Goal: Task Accomplishment & Management: Complete application form

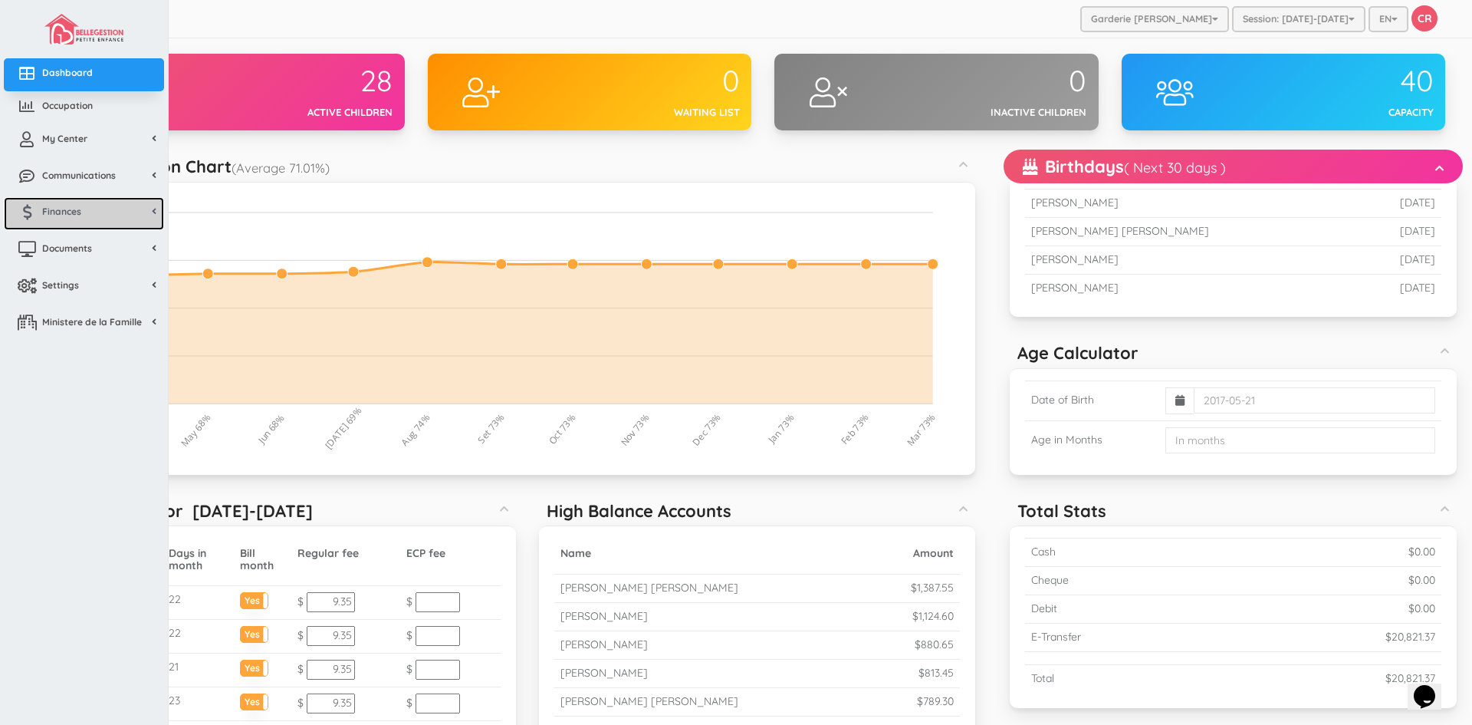
click at [71, 211] on span "Finances" at bounding box center [61, 211] width 39 height 13
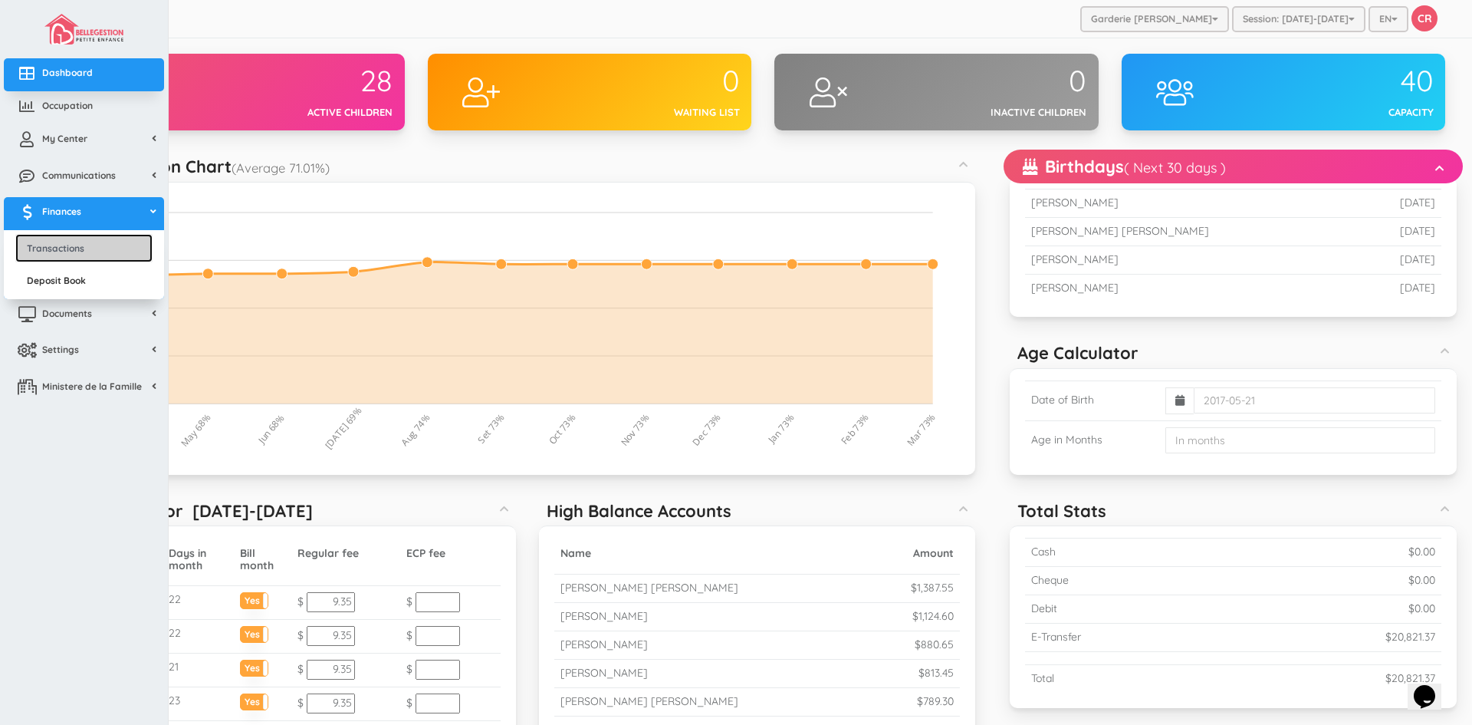
click at [74, 252] on link "Transactions" at bounding box center [83, 248] width 137 height 28
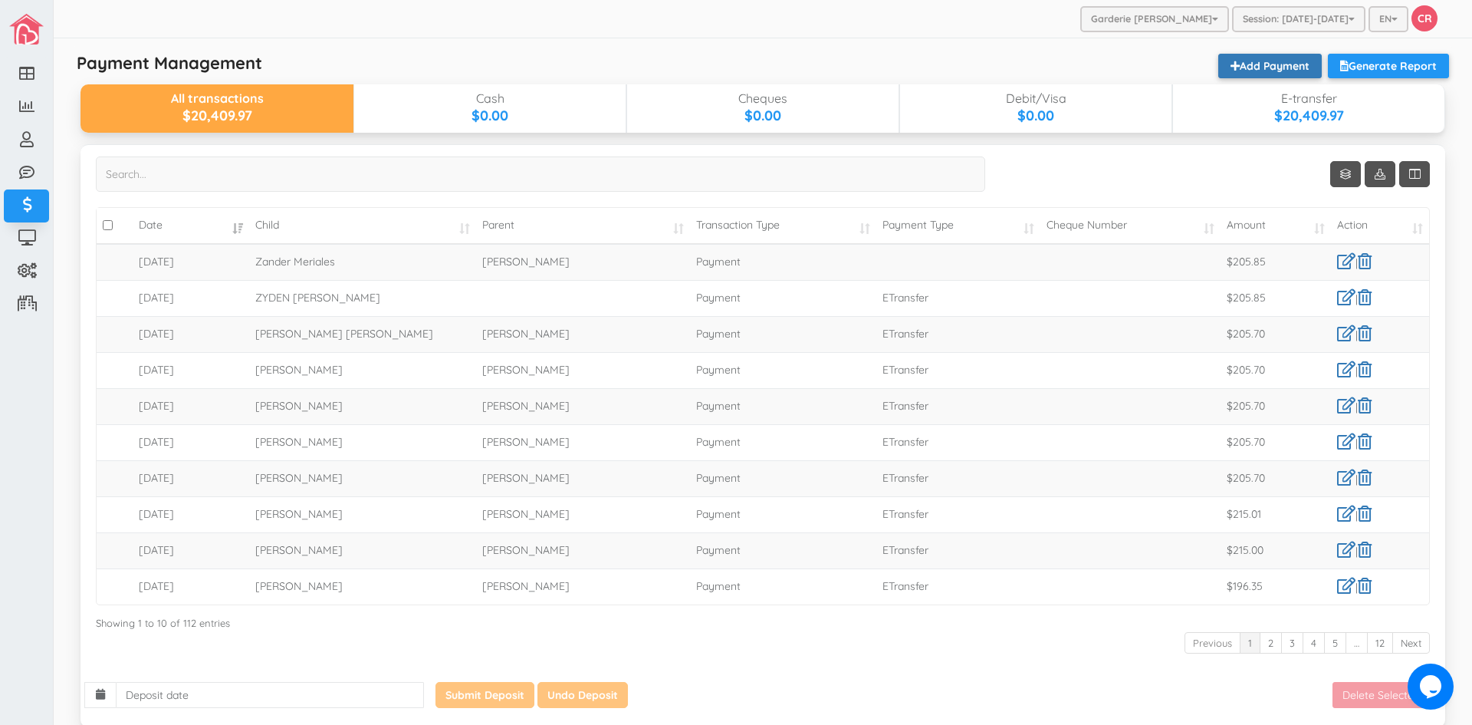
click at [1249, 66] on link "Add Payment" at bounding box center [1271, 66] width 104 height 25
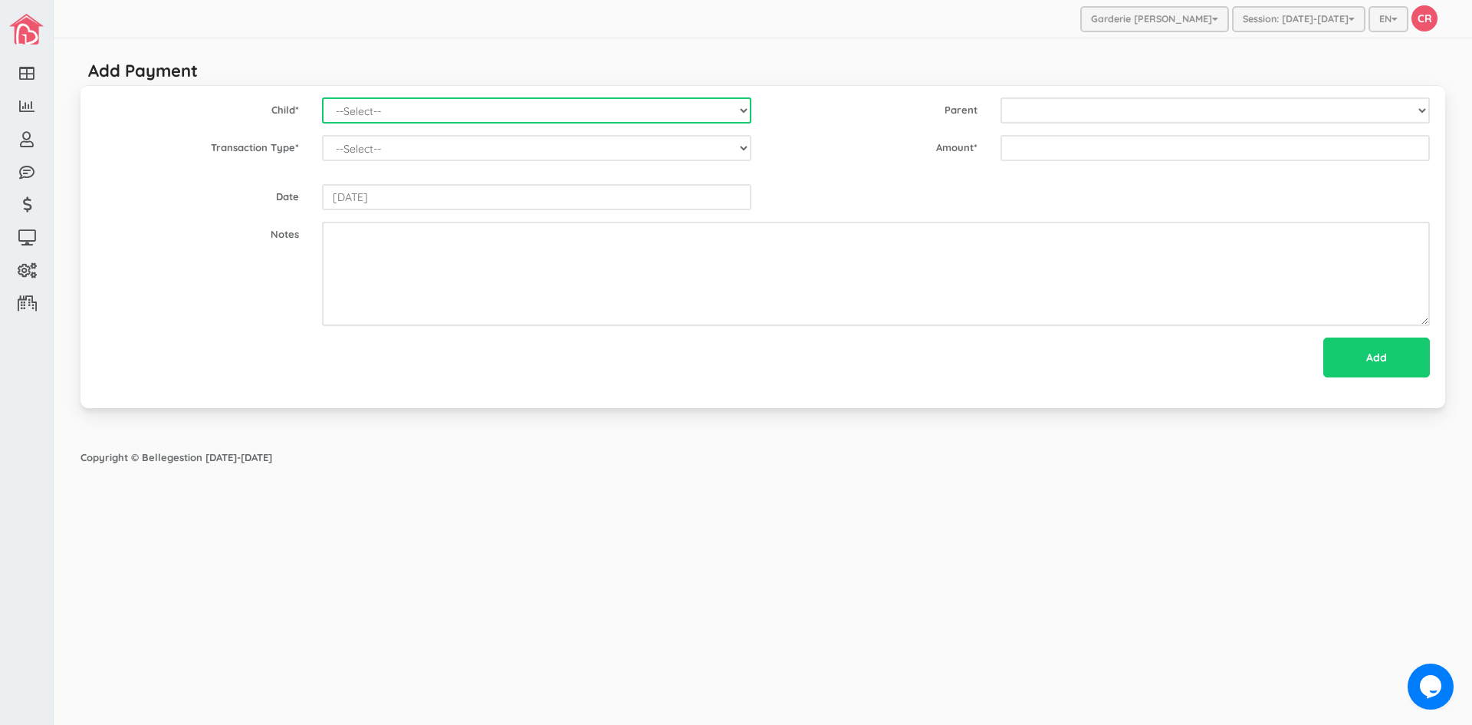
click at [742, 109] on select "--Select-- [PERSON_NAME] [PERSON_NAME] [PERSON_NAME] [PERSON_NAME] [PERSON_NAME…" at bounding box center [536, 110] width 429 height 26
select select "1535"
click at [322, 97] on select "--Select-- [PERSON_NAME] [PERSON_NAME] [PERSON_NAME] [PERSON_NAME] [PERSON_NAME…" at bounding box center [536, 110] width 429 height 26
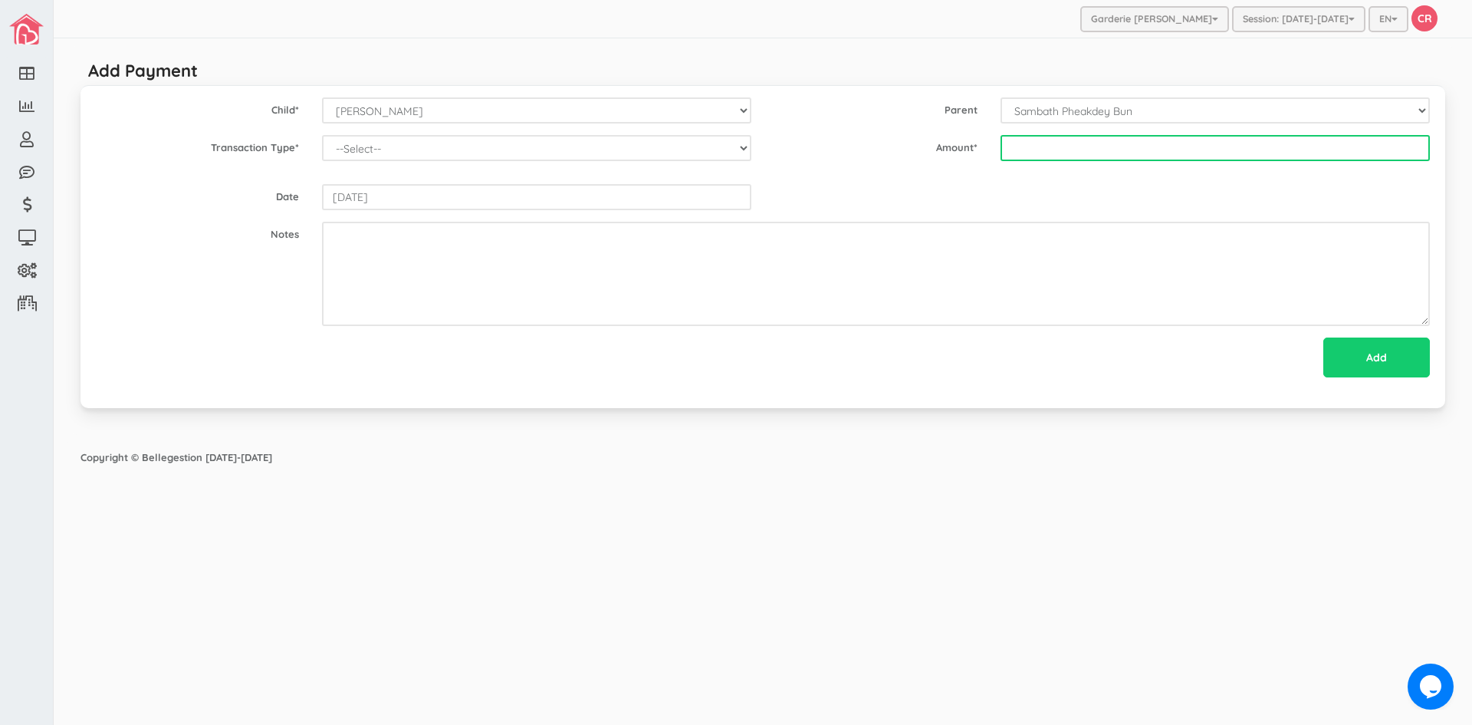
click at [1012, 150] on input "text" at bounding box center [1215, 148] width 429 height 26
type input "205.70"
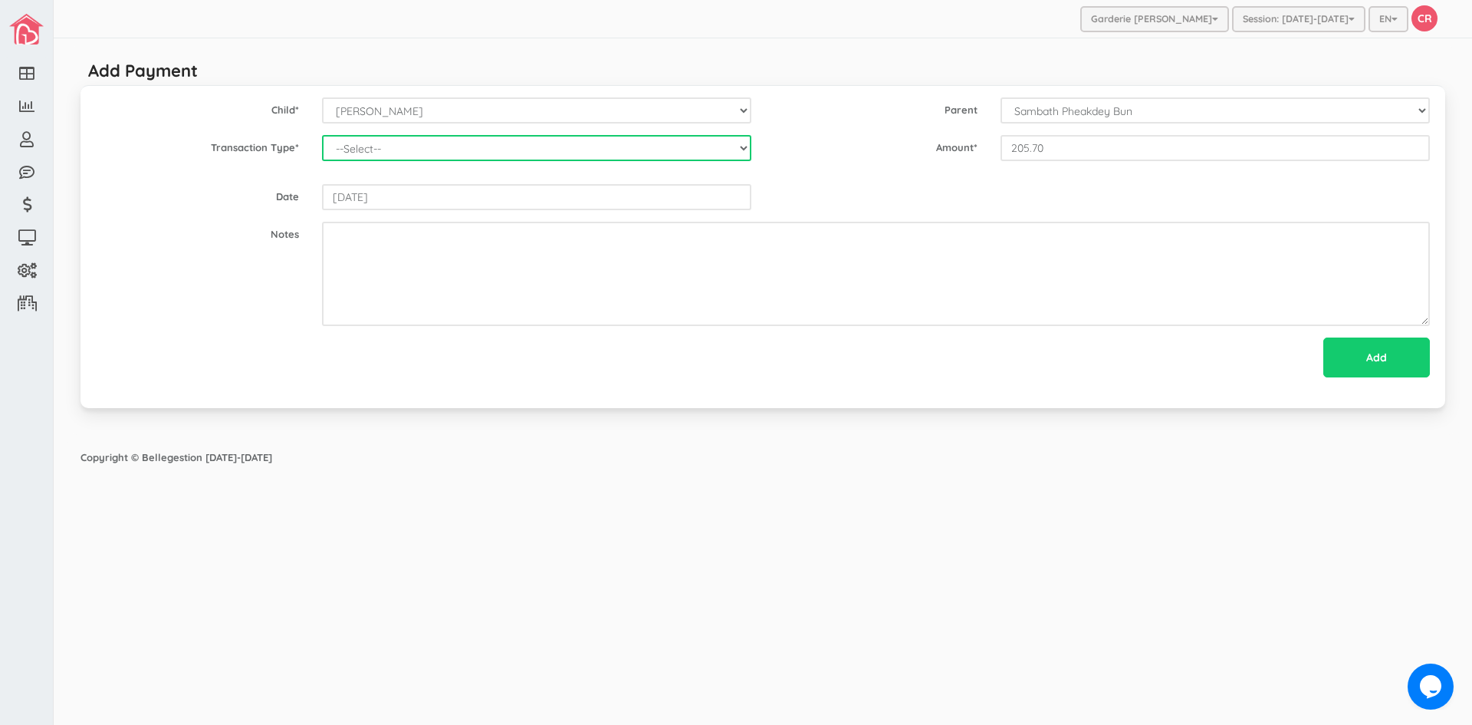
click at [746, 152] on select "--Select-- Balance Administrative credit Payment ChargeNSF Check Returned Contr…" at bounding box center [536, 148] width 429 height 26
select select "Payment"
click at [322, 135] on select "--Select-- Balance Administrative credit Payment ChargeNSF Check Returned Contr…" at bounding box center [536, 148] width 429 height 26
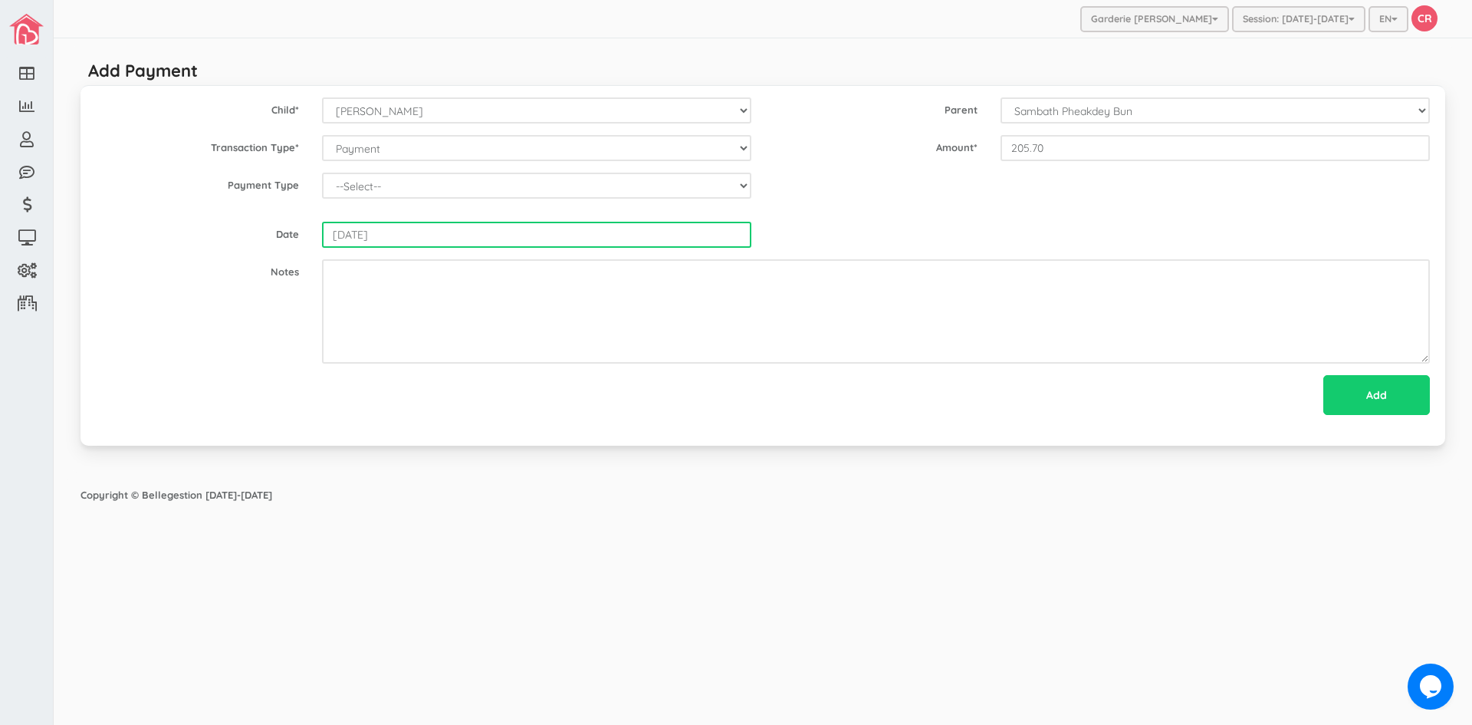
click at [553, 239] on input "[DATE]" at bounding box center [536, 235] width 429 height 26
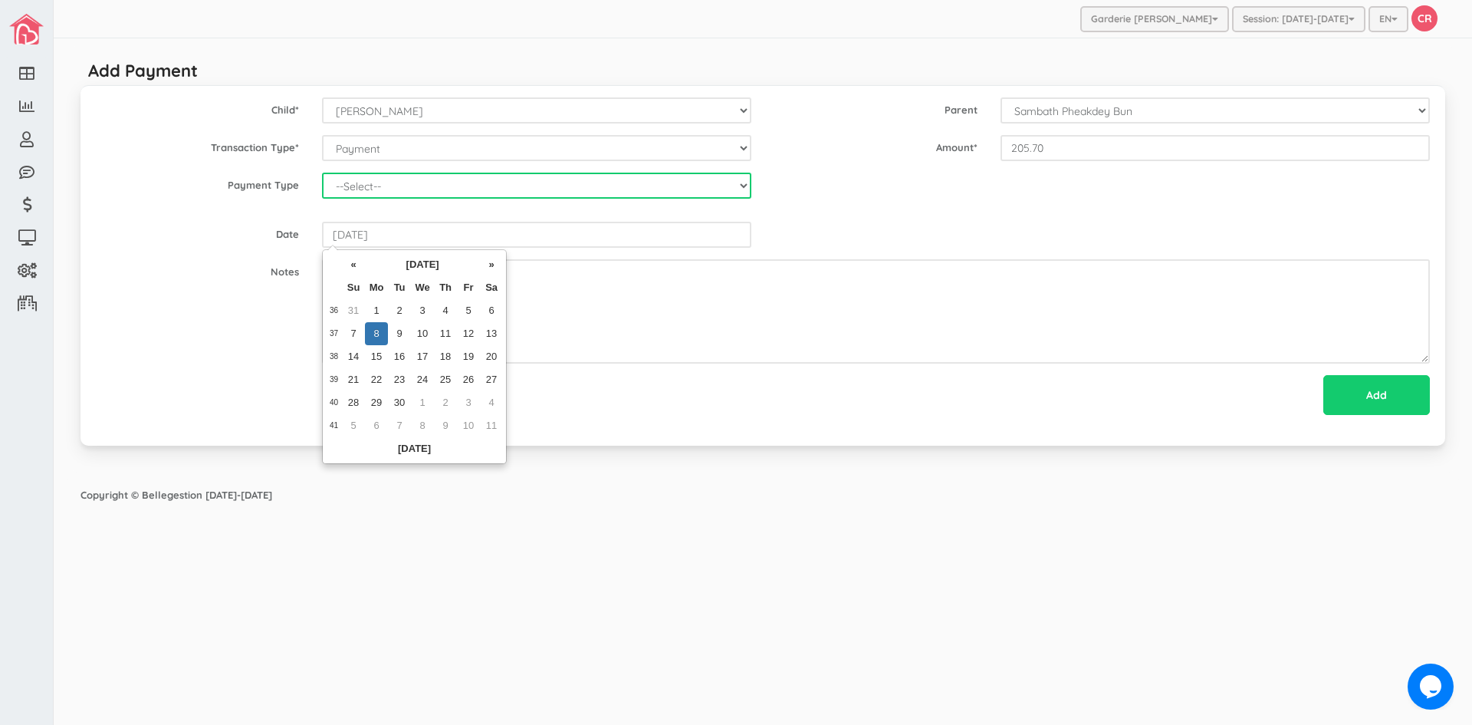
click at [462, 183] on select "--Select-- Cash Cheque Debit E-transfer" at bounding box center [536, 186] width 429 height 26
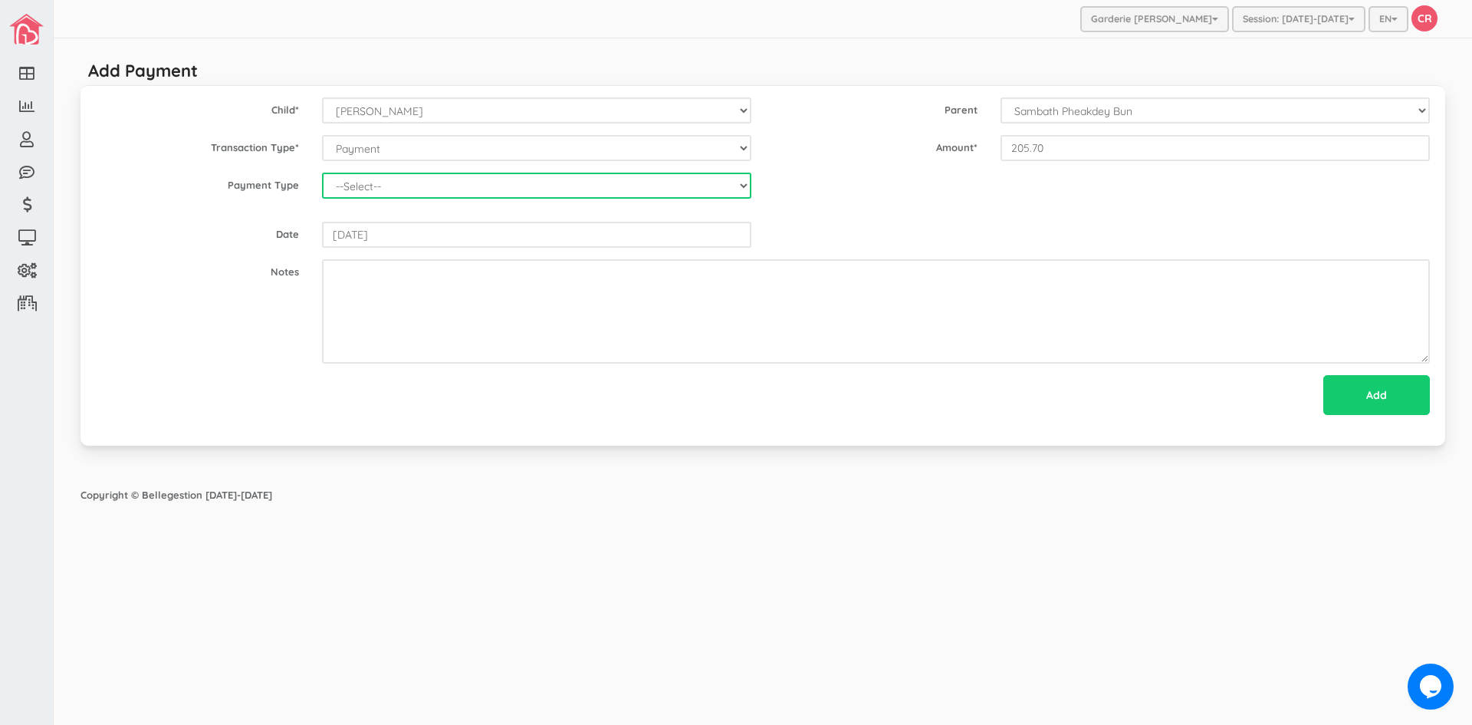
select select "ETransfer"
click at [322, 173] on select "--Select-- Cash Cheque Debit E-transfer" at bounding box center [536, 186] width 429 height 26
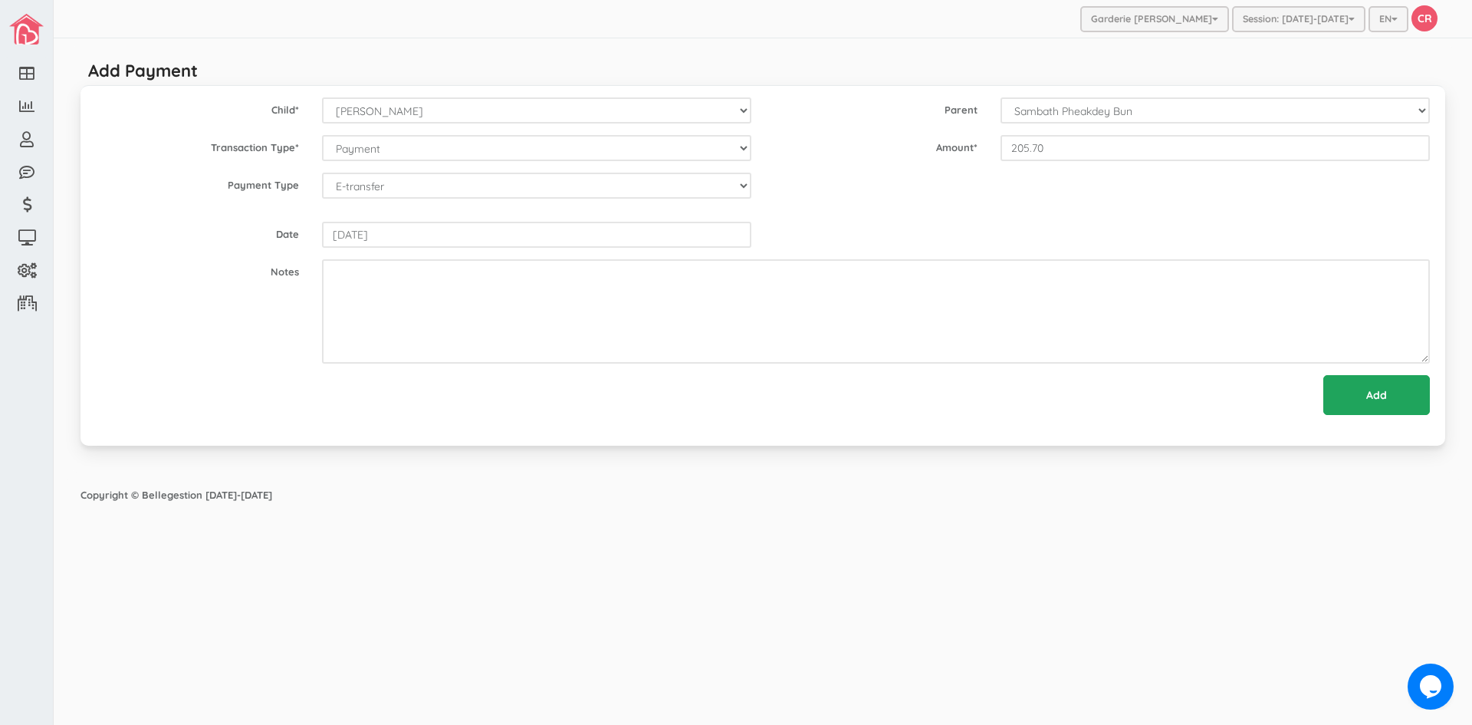
click at [1383, 396] on input "Add" at bounding box center [1377, 395] width 107 height 40
click at [844, 18] on div "Garderie [PERSON_NAME] Garderie Les Anges de Ste-[PERSON_NAME] Garderie Les Pet…" at bounding box center [763, 19] width 1419 height 38
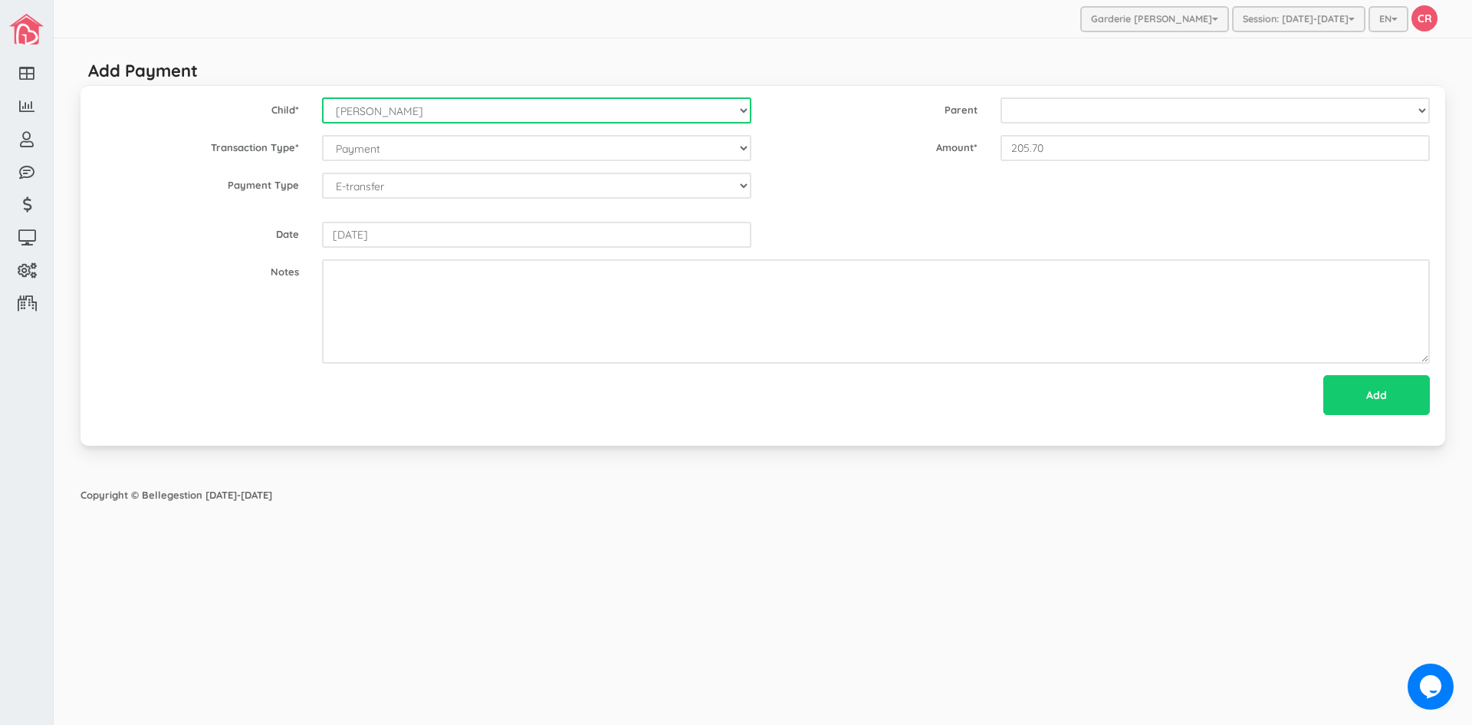
click at [747, 110] on select "--Select-- [PERSON_NAME] [PERSON_NAME] [PERSON_NAME] [PERSON_NAME] [PERSON_NAME…" at bounding box center [536, 110] width 429 height 26
select select "1681"
click at [322, 97] on select "--Select-- [PERSON_NAME] [PERSON_NAME] [PERSON_NAME] [PERSON_NAME] [PERSON_NAME…" at bounding box center [536, 110] width 429 height 26
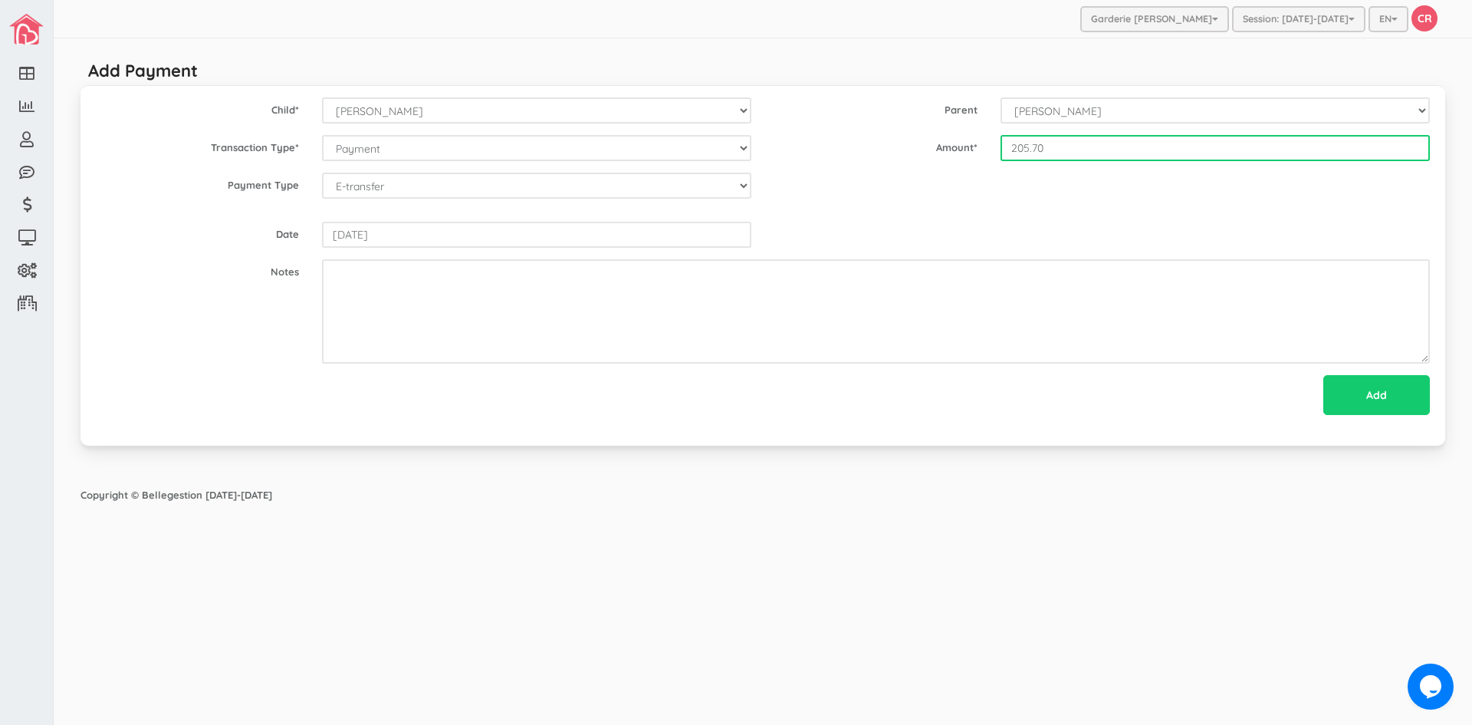
click at [1028, 154] on input "205.70" at bounding box center [1215, 148] width 429 height 26
click at [1021, 148] on input "19" at bounding box center [1215, 148] width 429 height 26
type input "196.35"
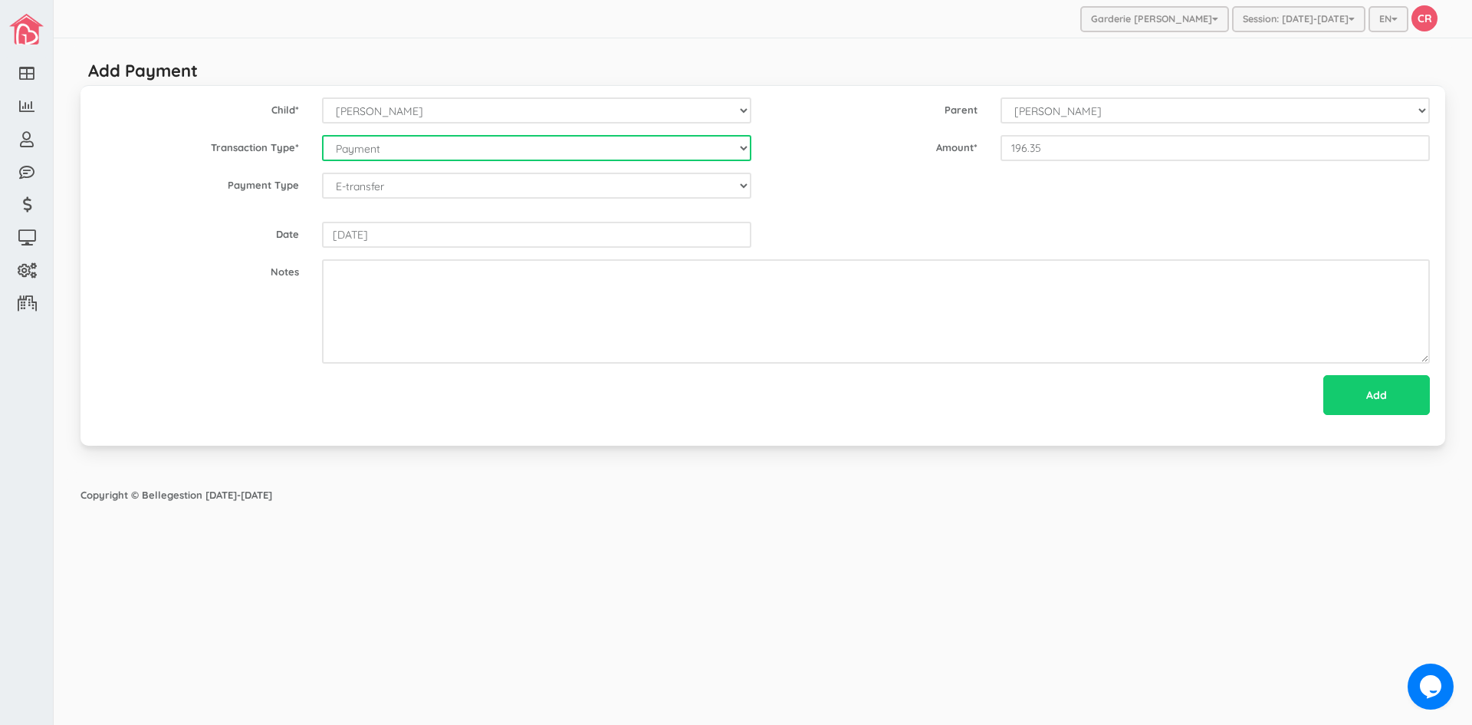
click at [739, 149] on select "--Select-- Balance Administrative credit Payment ChargeNSF Check Returned Contr…" at bounding box center [536, 148] width 429 height 26
select select "Payment"
click at [322, 135] on select "--Select-- Balance Administrative credit Payment ChargeNSF Check Returned Contr…" at bounding box center [536, 148] width 429 height 26
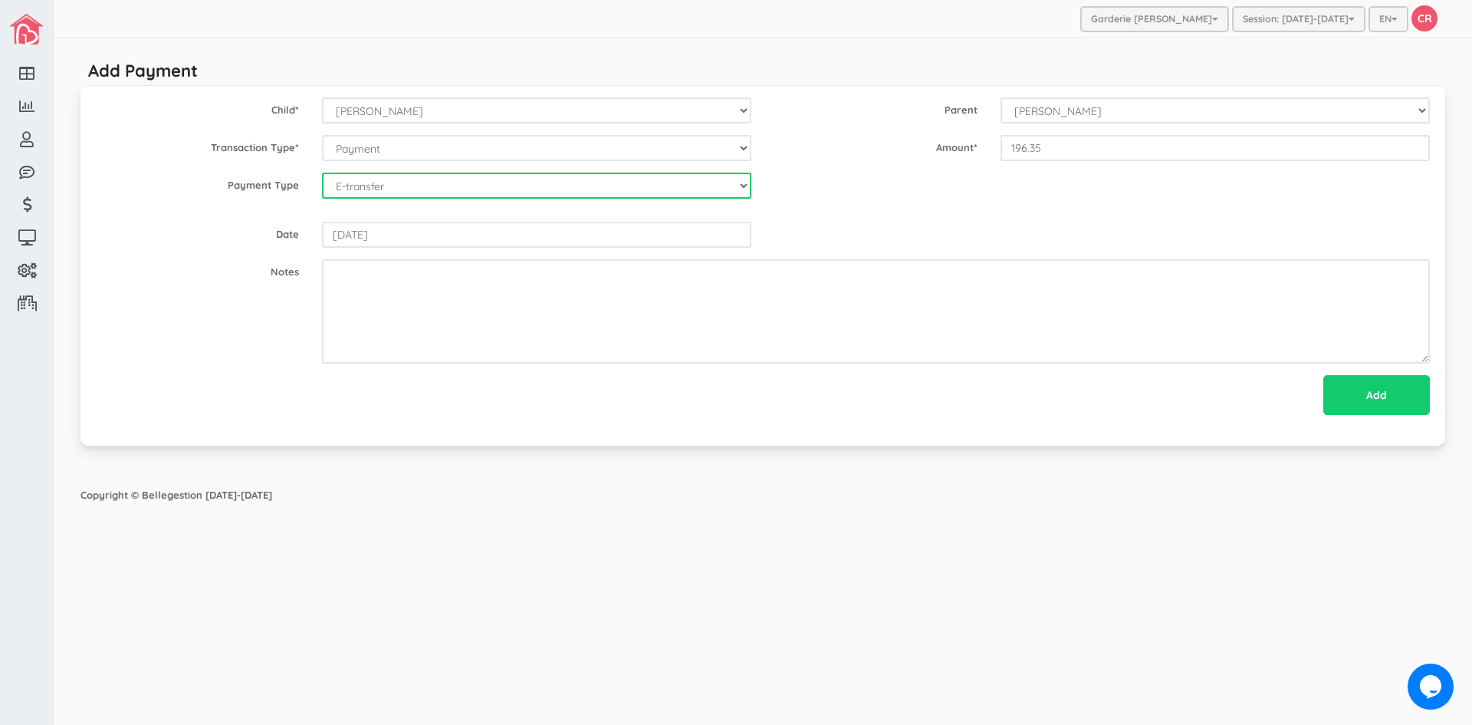
click at [740, 185] on select "--Select-- Cash Cheque Debit E-transfer" at bounding box center [536, 186] width 429 height 26
select select "ETransfer"
click at [322, 173] on select "--Select-- Cash Cheque Debit E-transfer" at bounding box center [536, 186] width 429 height 26
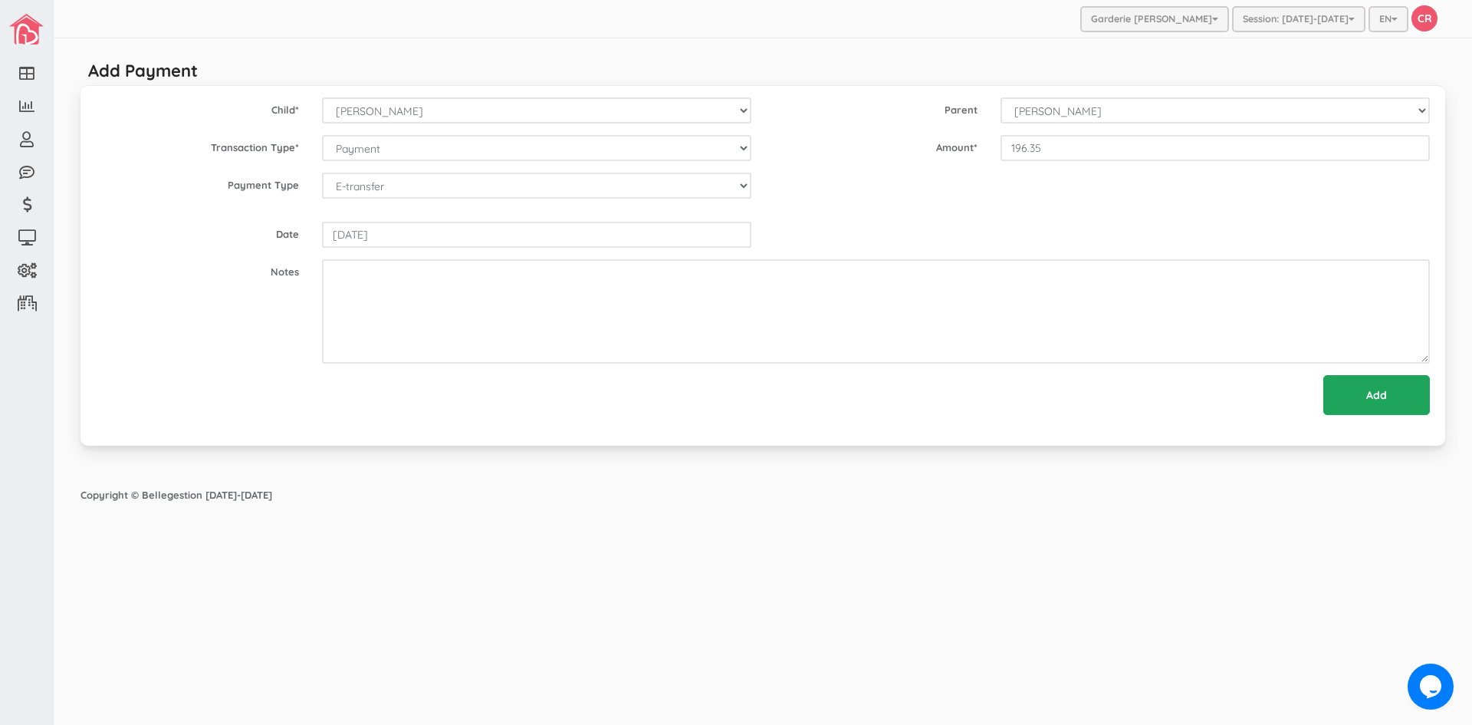
click at [1397, 387] on input "Add" at bounding box center [1377, 395] width 107 height 40
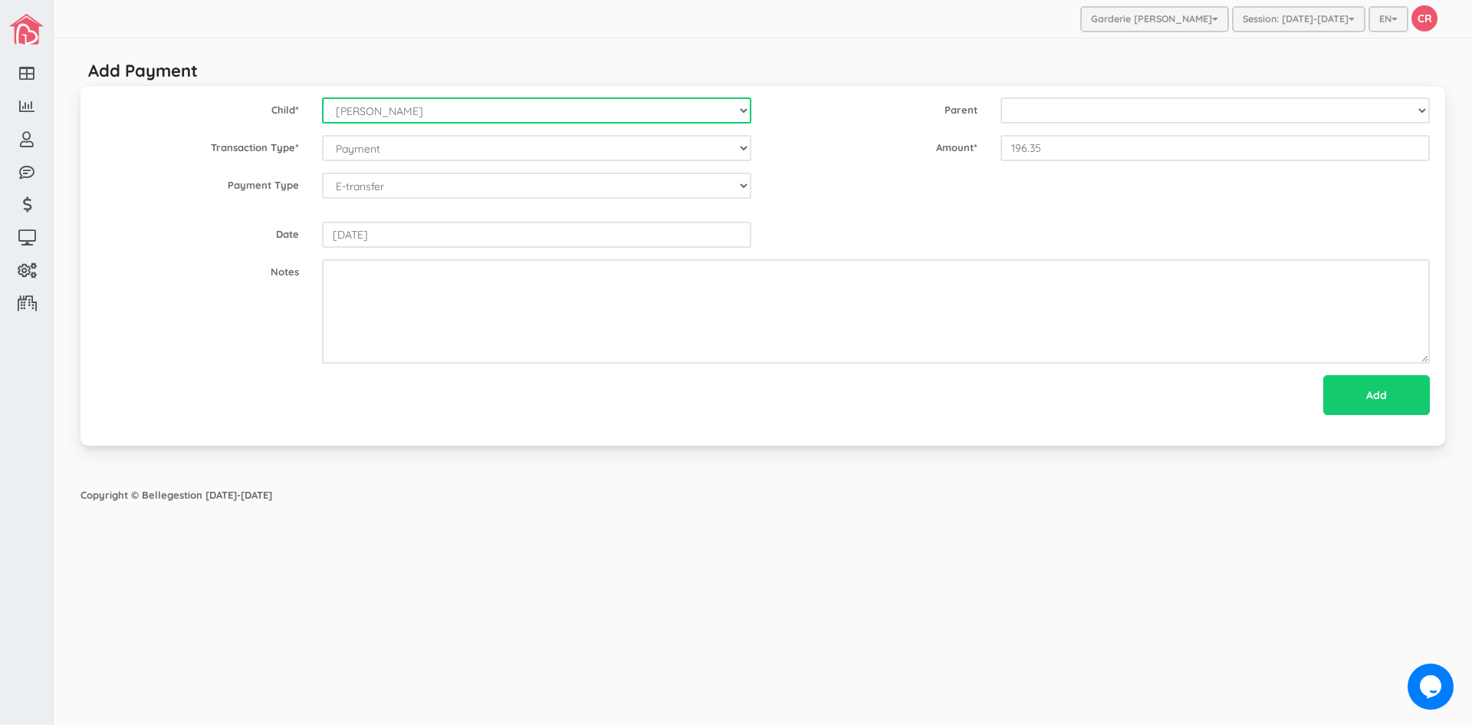
click at [745, 112] on select "--Select-- [PERSON_NAME] [PERSON_NAME] [PERSON_NAME] [PERSON_NAME] [PERSON_NAME…" at bounding box center [536, 110] width 429 height 26
select select "1680"
click at [322, 97] on select "--Select-- [PERSON_NAME] [PERSON_NAME] [PERSON_NAME] [PERSON_NAME] [PERSON_NAME…" at bounding box center [536, 110] width 429 height 26
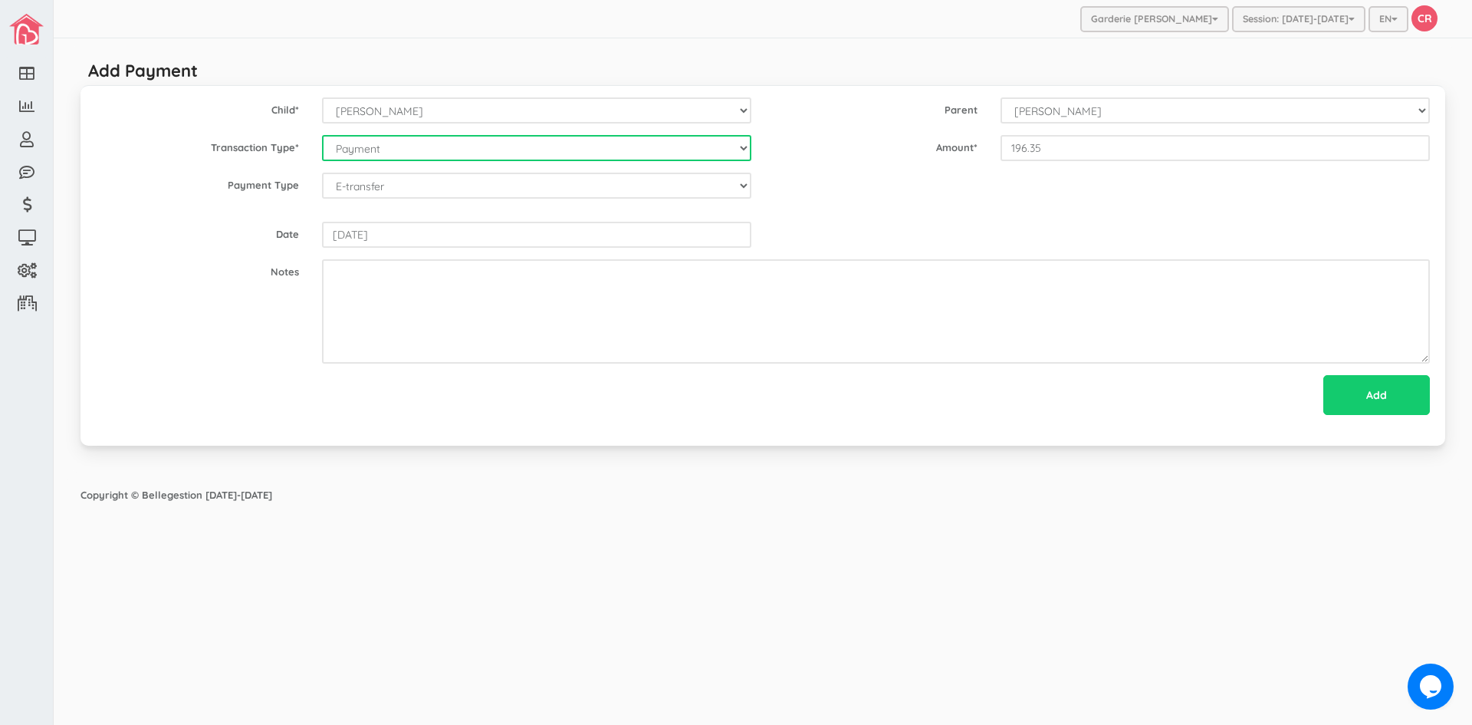
click at [740, 147] on select "--Select-- Balance Administrative credit Payment ChargeNSF Check Returned Contr…" at bounding box center [536, 148] width 429 height 26
select select "Payment"
click at [322, 135] on select "--Select-- Balance Administrative credit Payment ChargeNSF Check Returned Contr…" at bounding box center [536, 148] width 429 height 26
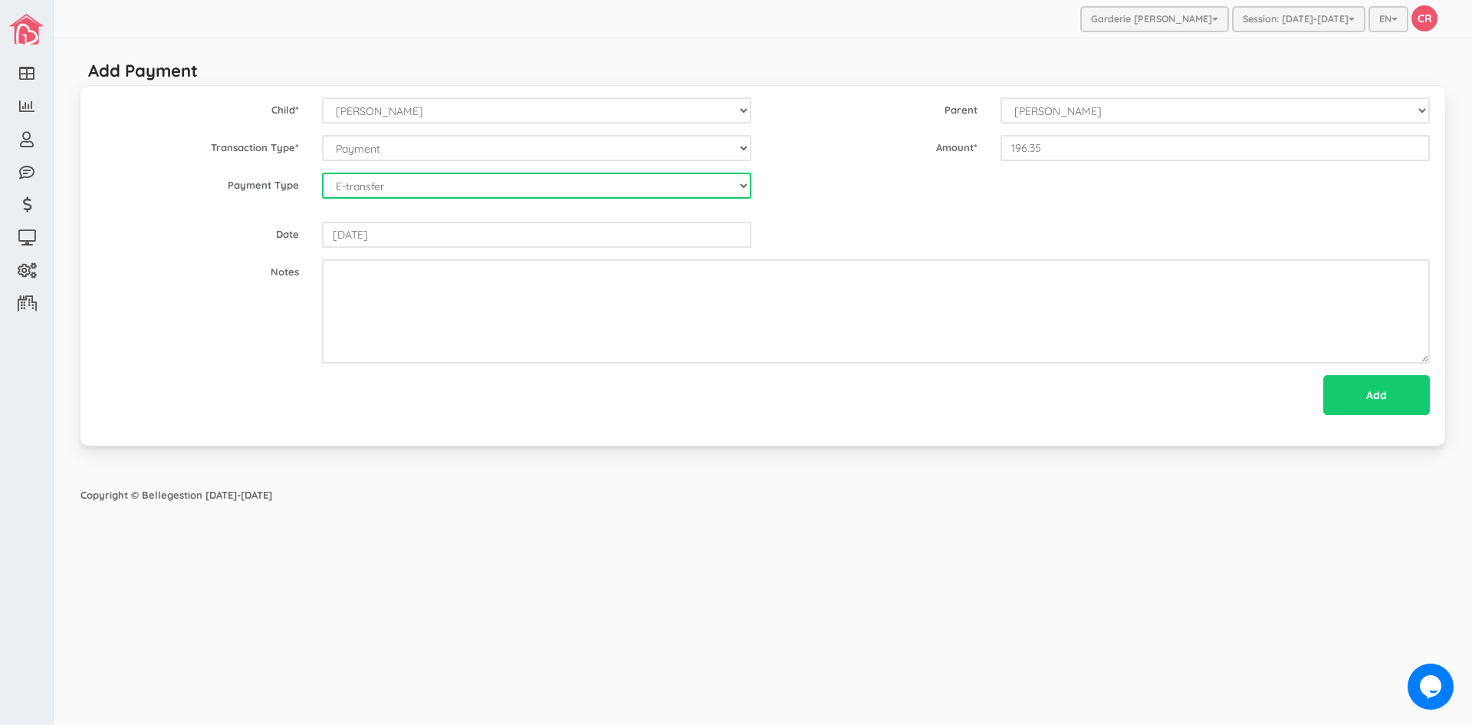
click at [395, 183] on select "--Select-- Cash Cheque Debit E-transfer" at bounding box center [536, 186] width 429 height 26
select select "ETransfer"
click at [322, 173] on select "--Select-- Cash Cheque Debit E-transfer" at bounding box center [536, 186] width 429 height 26
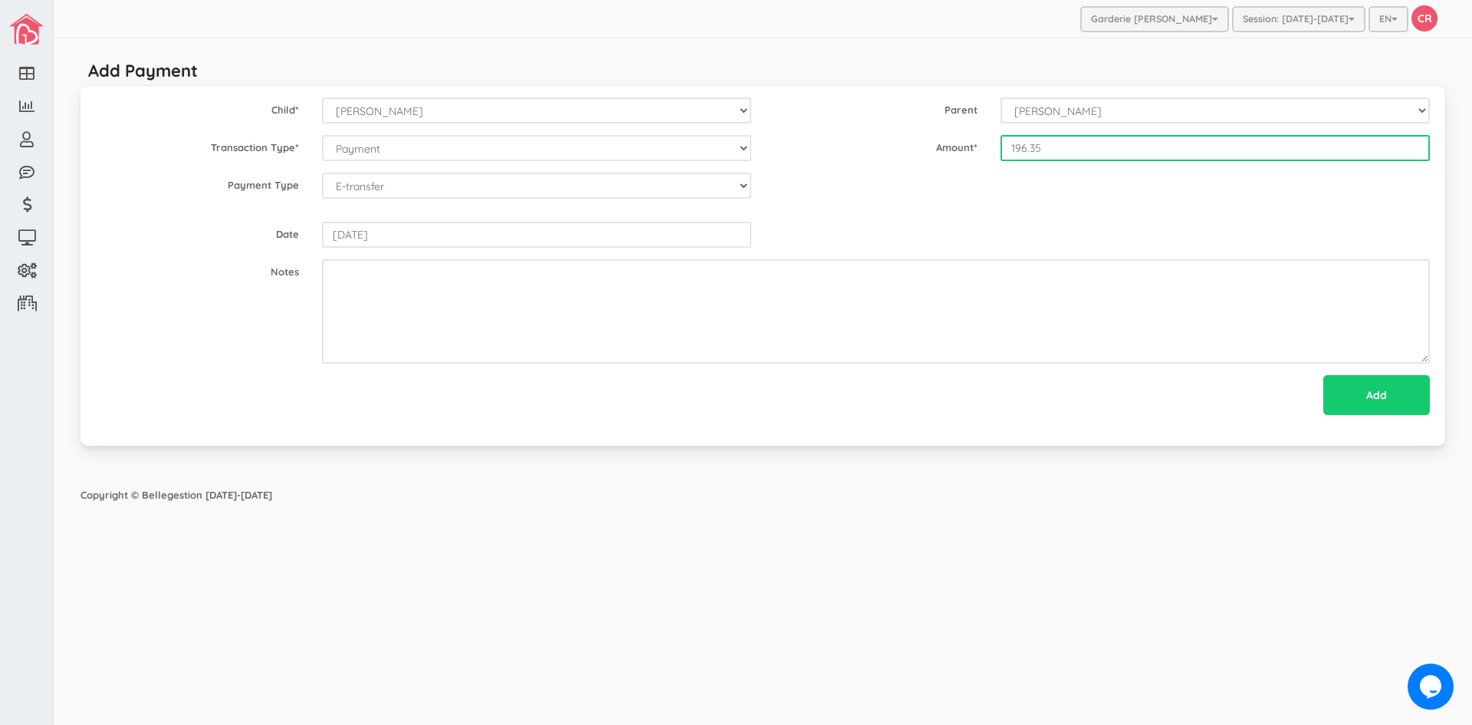
click at [1023, 154] on input "196.35" at bounding box center [1215, 148] width 429 height 26
type input "196.35"
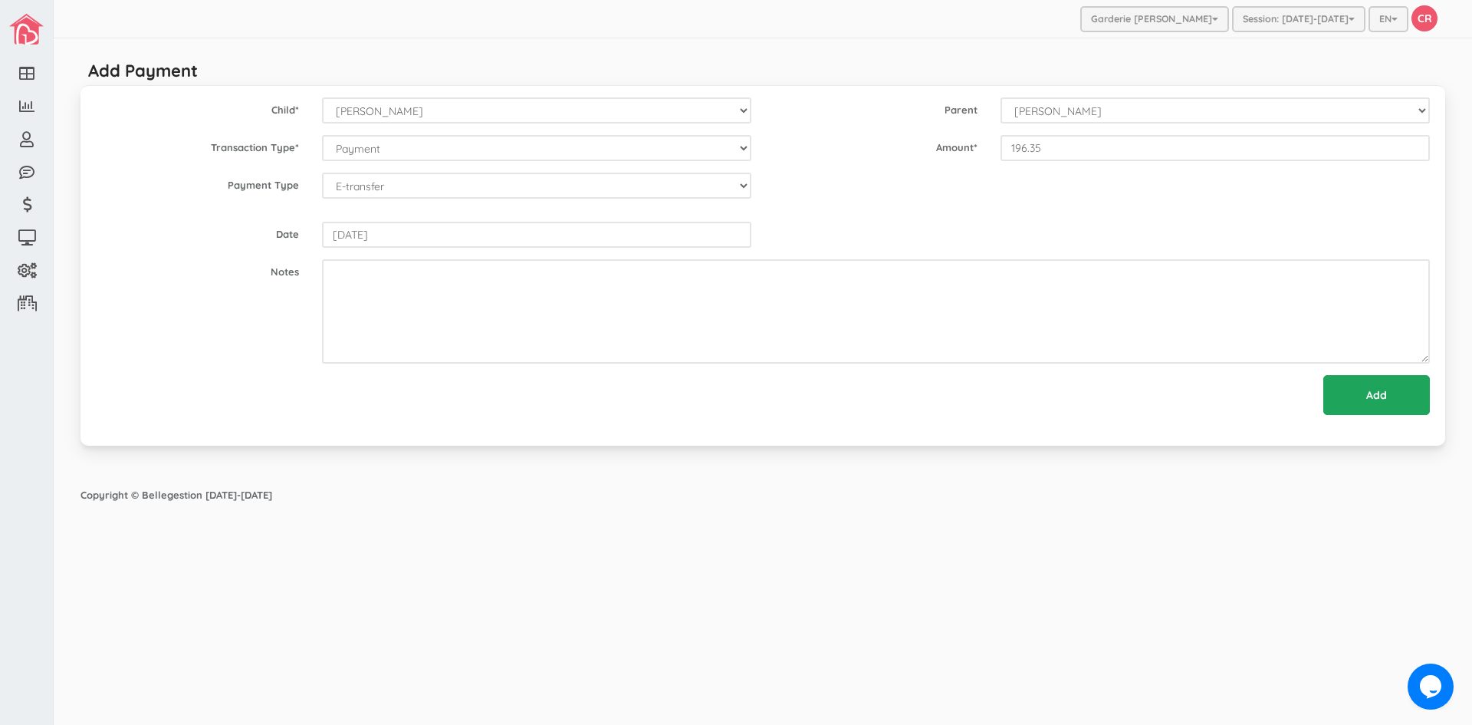
click at [1375, 400] on input "Add" at bounding box center [1377, 395] width 107 height 40
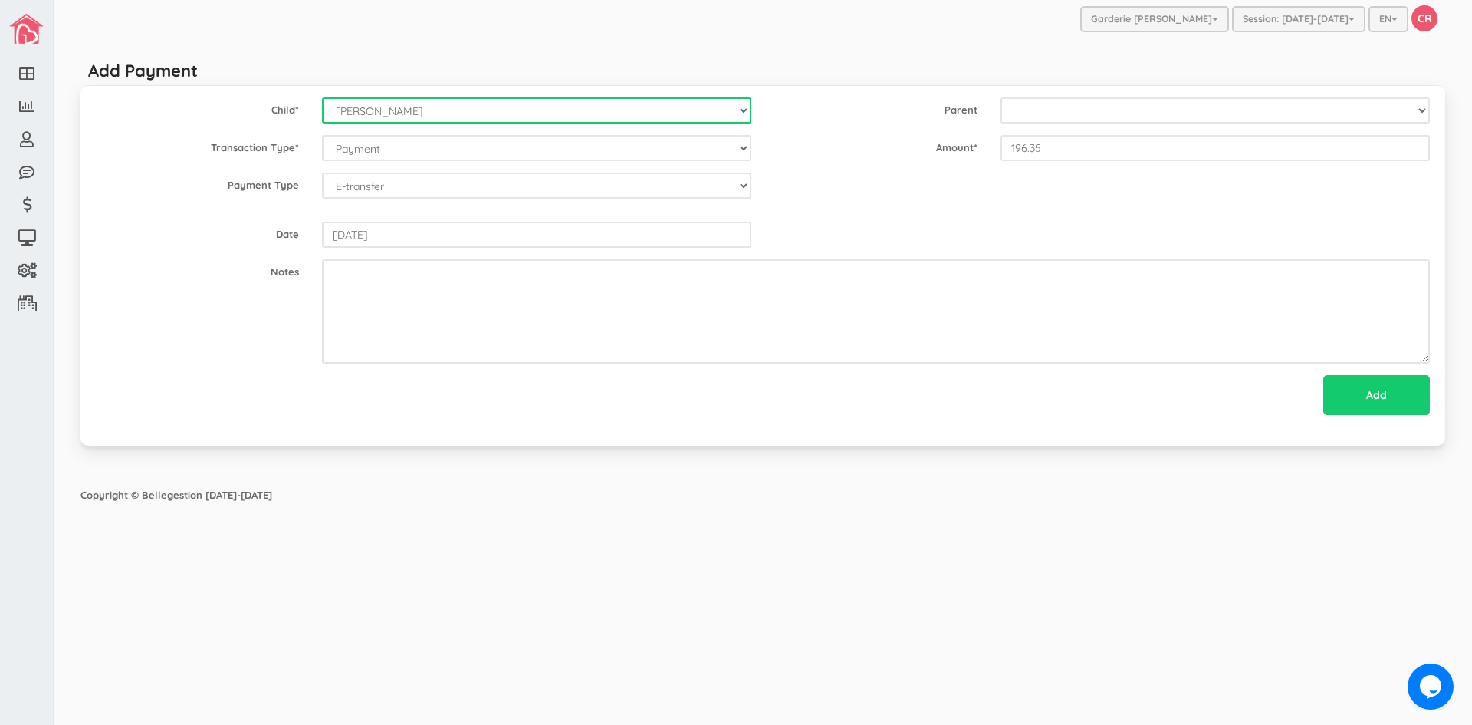
click at [743, 110] on select "--Select-- [PERSON_NAME] [PERSON_NAME] [PERSON_NAME] [PERSON_NAME] [PERSON_NAME…" at bounding box center [536, 110] width 429 height 26
select select "1489"
click at [322, 97] on select "--Select-- [PERSON_NAME] [PERSON_NAME] [PERSON_NAME] [PERSON_NAME] [PERSON_NAME…" at bounding box center [536, 110] width 429 height 26
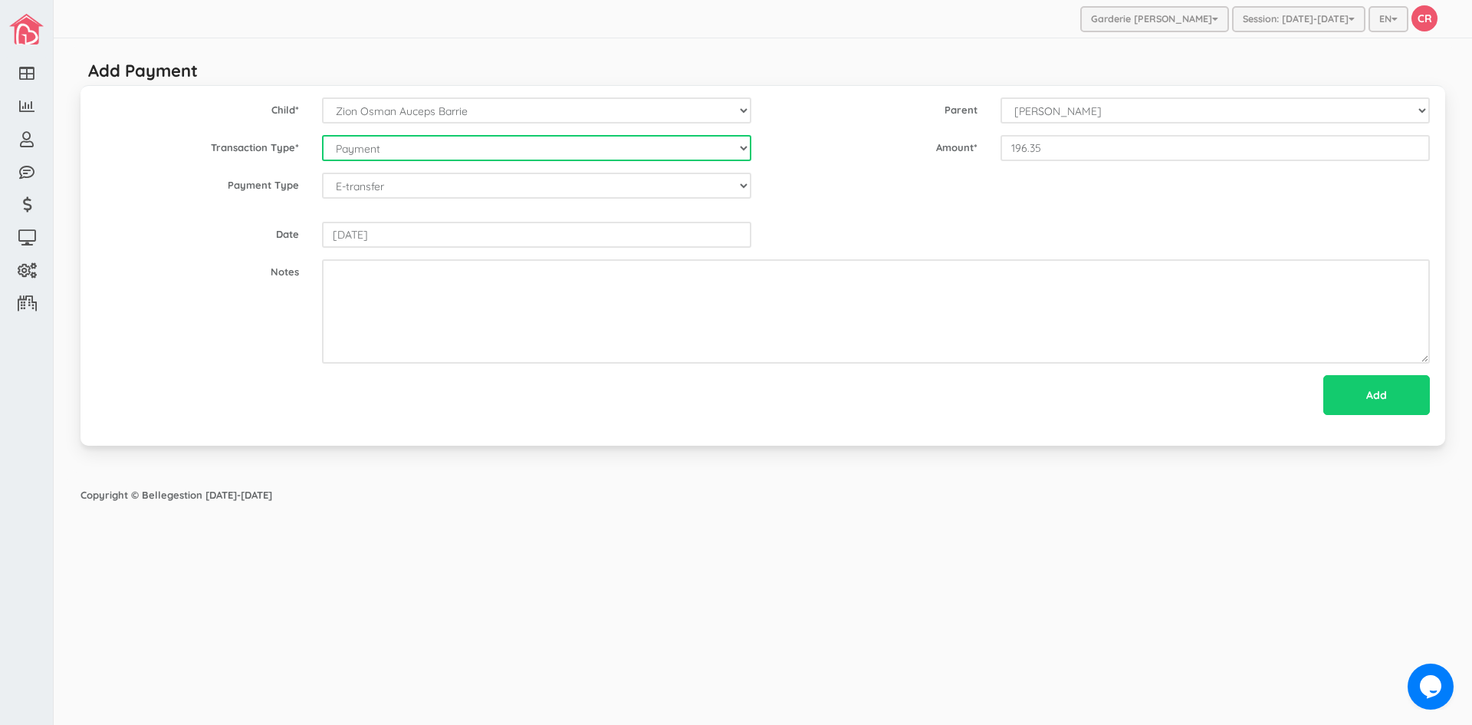
click at [735, 144] on select "--Select-- Balance Administrative credit Payment ChargeNSF Check Returned Contr…" at bounding box center [536, 148] width 429 height 26
select select "Payment"
click at [322, 135] on select "--Select-- Balance Administrative credit Payment ChargeNSF Check Returned Contr…" at bounding box center [536, 148] width 429 height 26
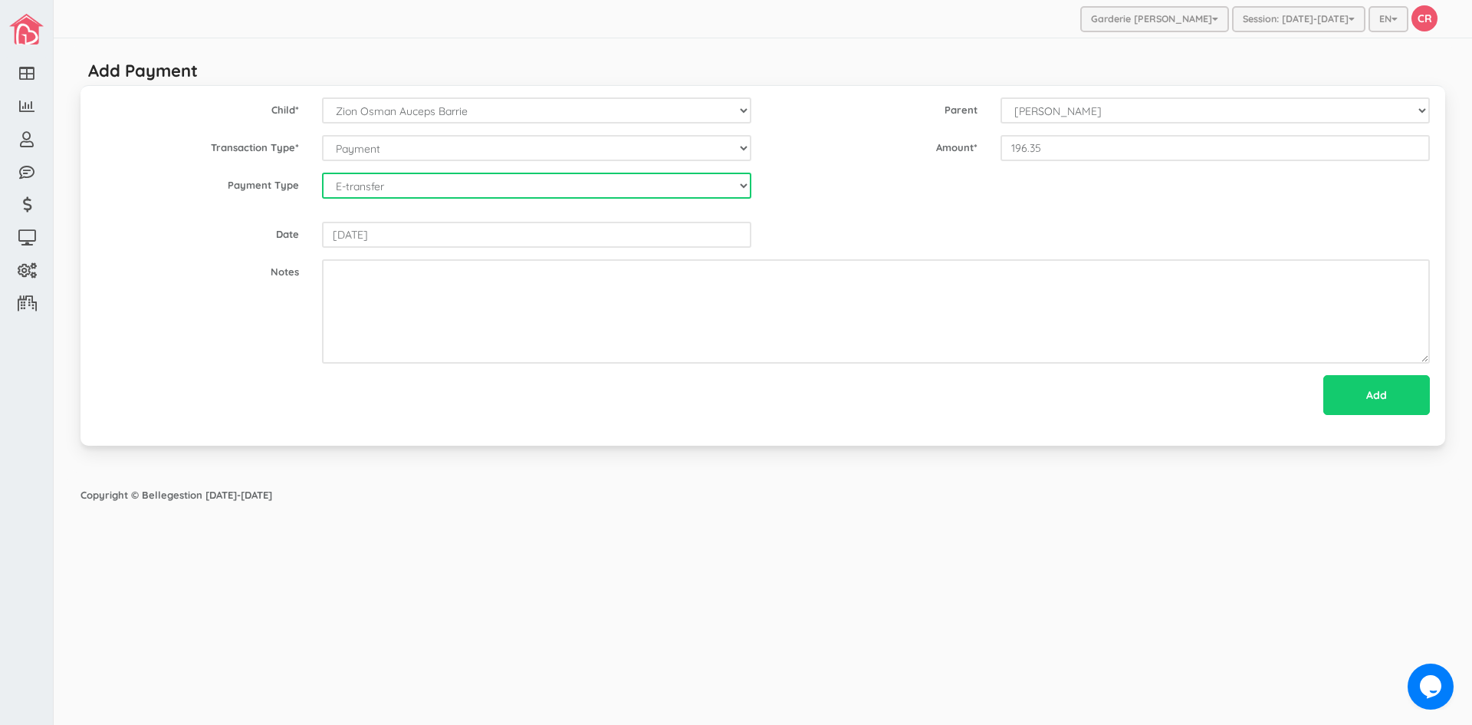
click at [565, 183] on select "--Select-- Cash Cheque Debit E-transfer" at bounding box center [536, 186] width 429 height 26
select select "ETransfer"
click at [322, 173] on select "--Select-- Cash Cheque Debit E-transfer" at bounding box center [536, 186] width 429 height 26
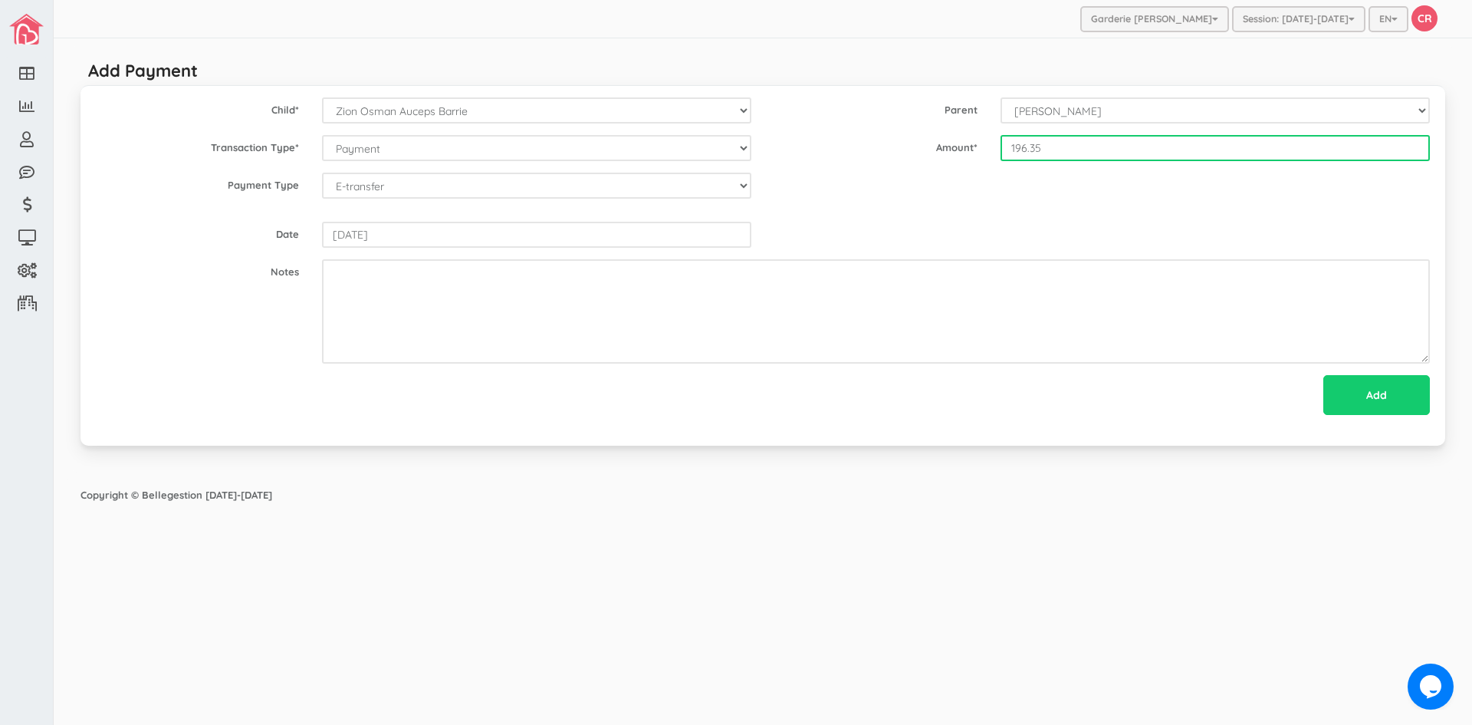
click at [1009, 146] on input "196.35" at bounding box center [1215, 148] width 429 height 26
type input "205.70"
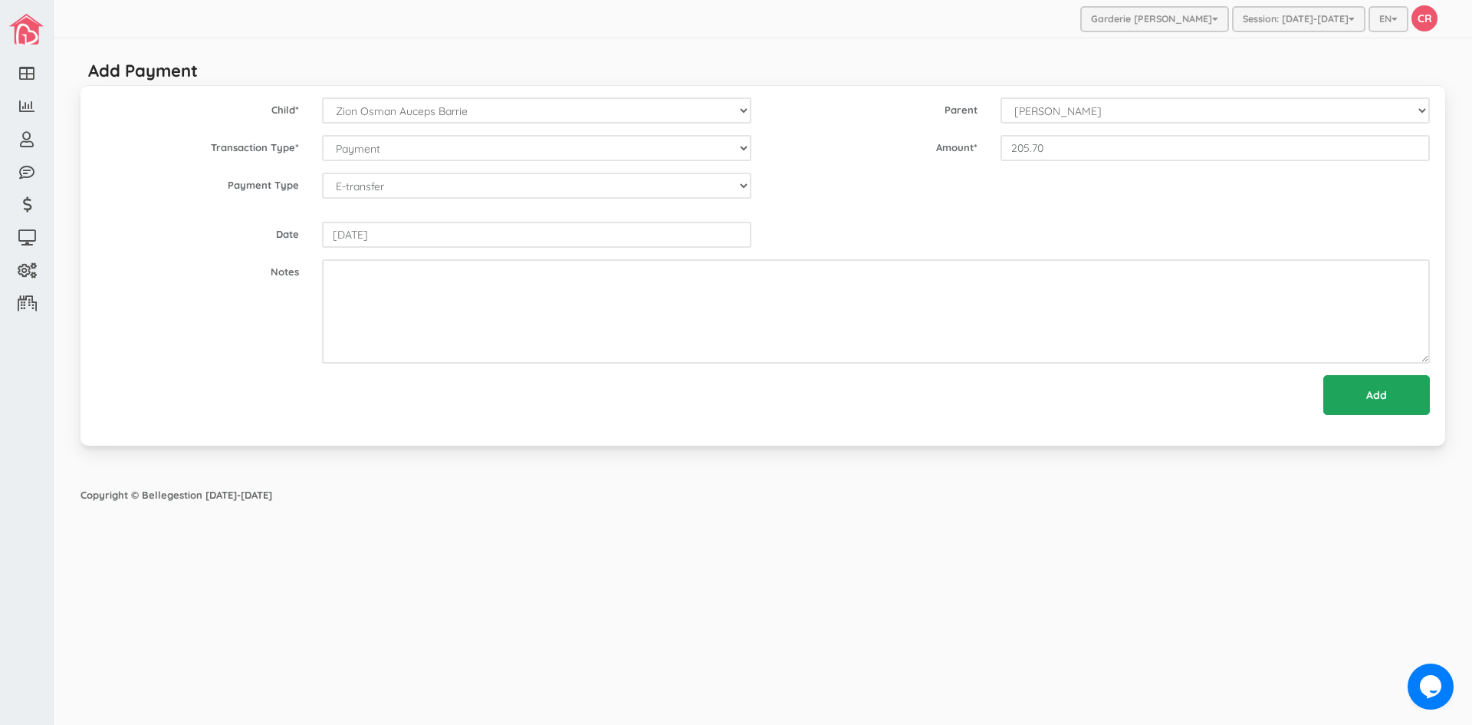
click at [1369, 397] on input "Add" at bounding box center [1377, 395] width 107 height 40
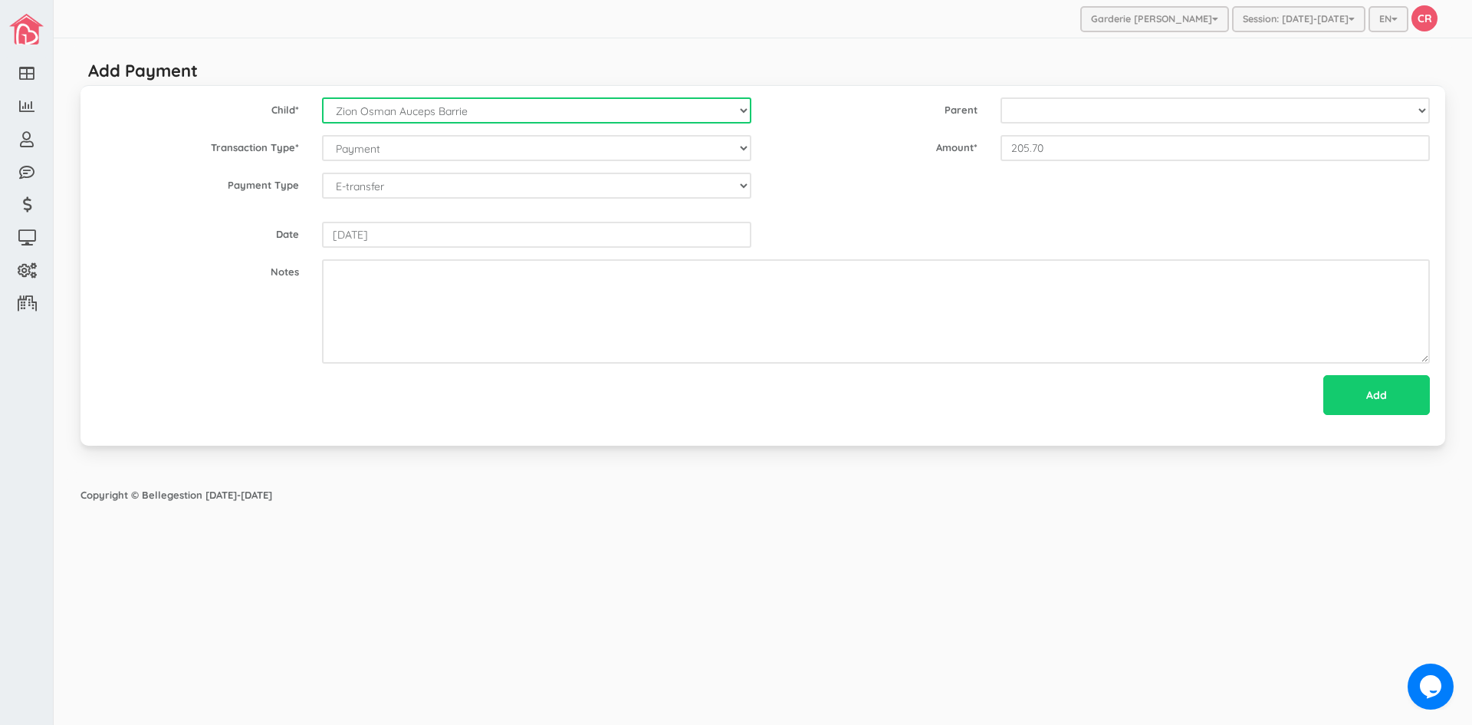
click at [745, 111] on select "--Select-- [PERSON_NAME] [PERSON_NAME] [PERSON_NAME] [PERSON_NAME] [PERSON_NAME…" at bounding box center [536, 110] width 429 height 26
select select "2233"
click at [322, 97] on select "--Select-- [PERSON_NAME] [PERSON_NAME] [PERSON_NAME] [PERSON_NAME] [PERSON_NAME…" at bounding box center [536, 110] width 429 height 26
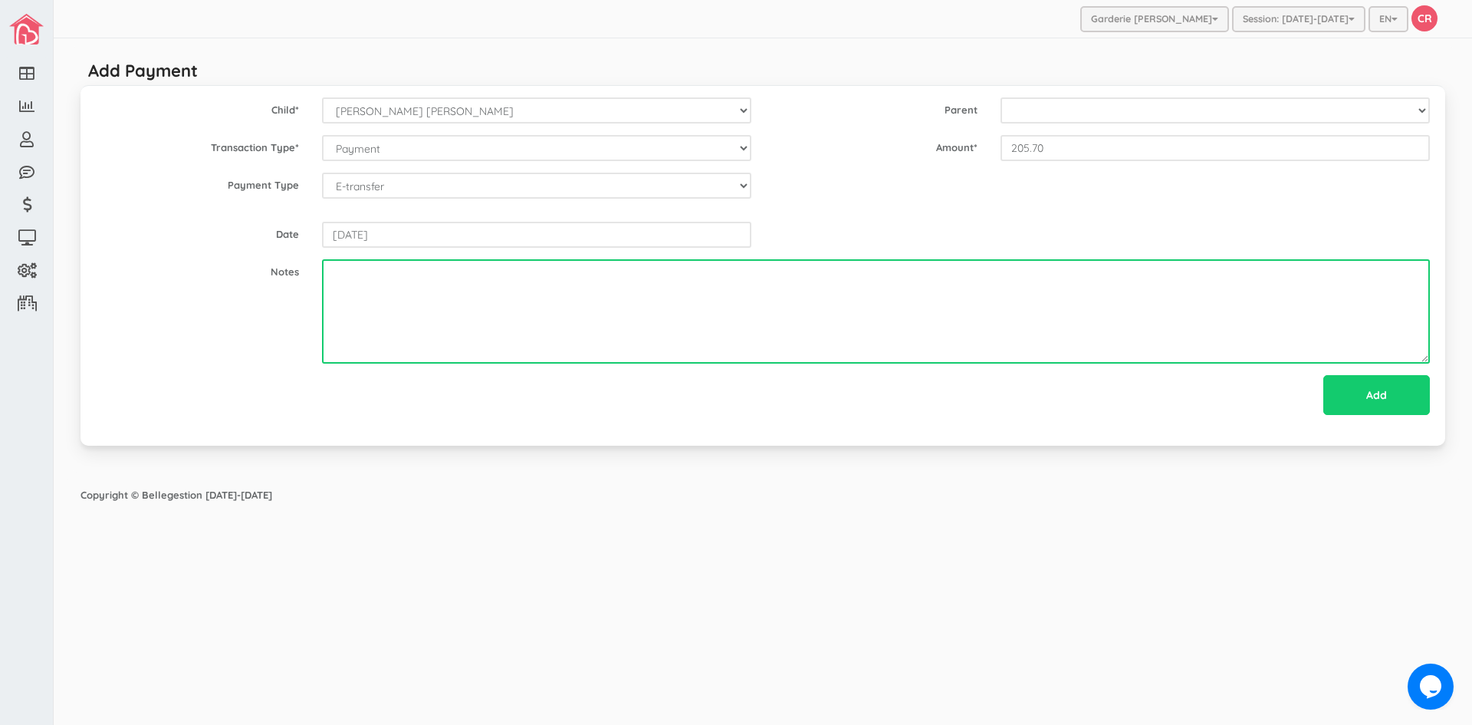
click at [506, 357] on textarea at bounding box center [876, 311] width 1108 height 104
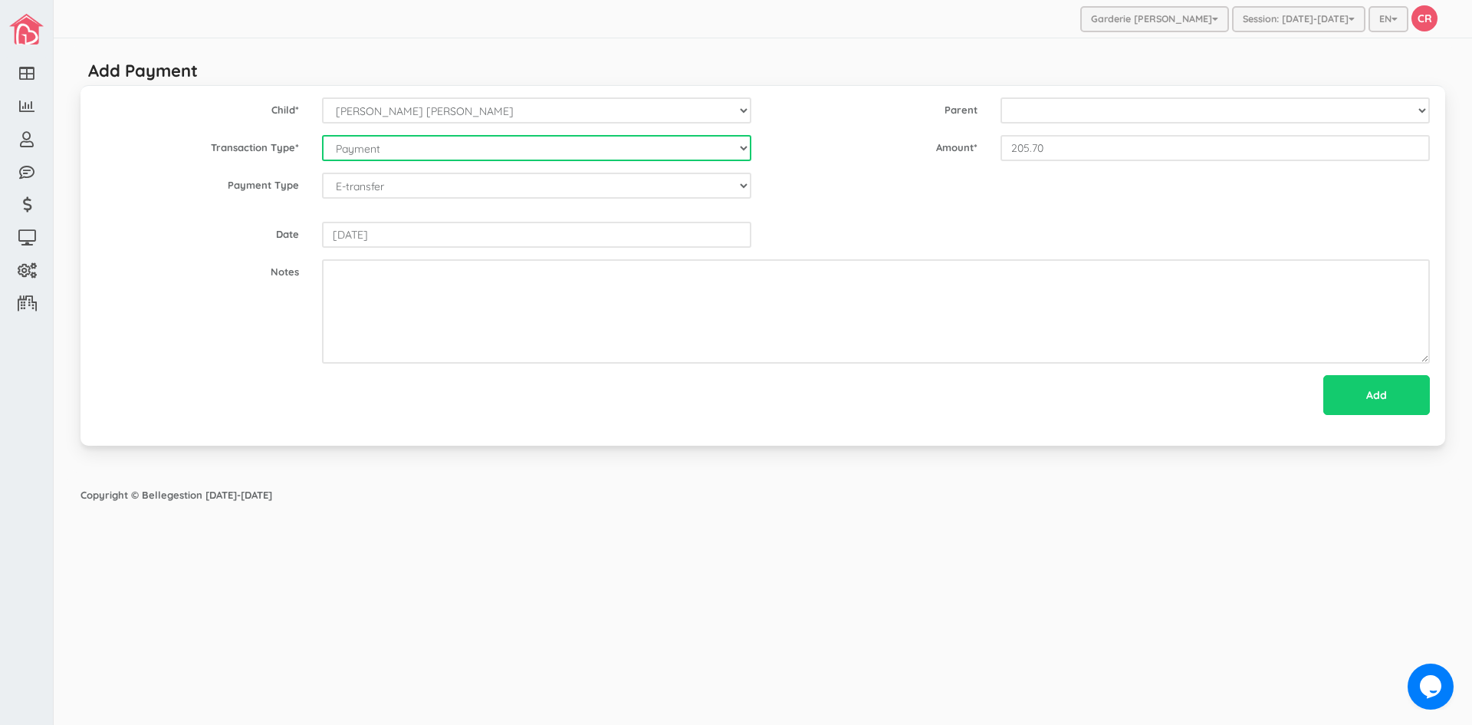
click at [740, 149] on select "--Select-- Balance Administrative credit Payment ChargeNSF Check Returned Contr…" at bounding box center [536, 148] width 429 height 26
select select "Payment"
click at [322, 135] on select "--Select-- Balance Administrative credit Payment ChargeNSF Check Returned Contr…" at bounding box center [536, 148] width 429 height 26
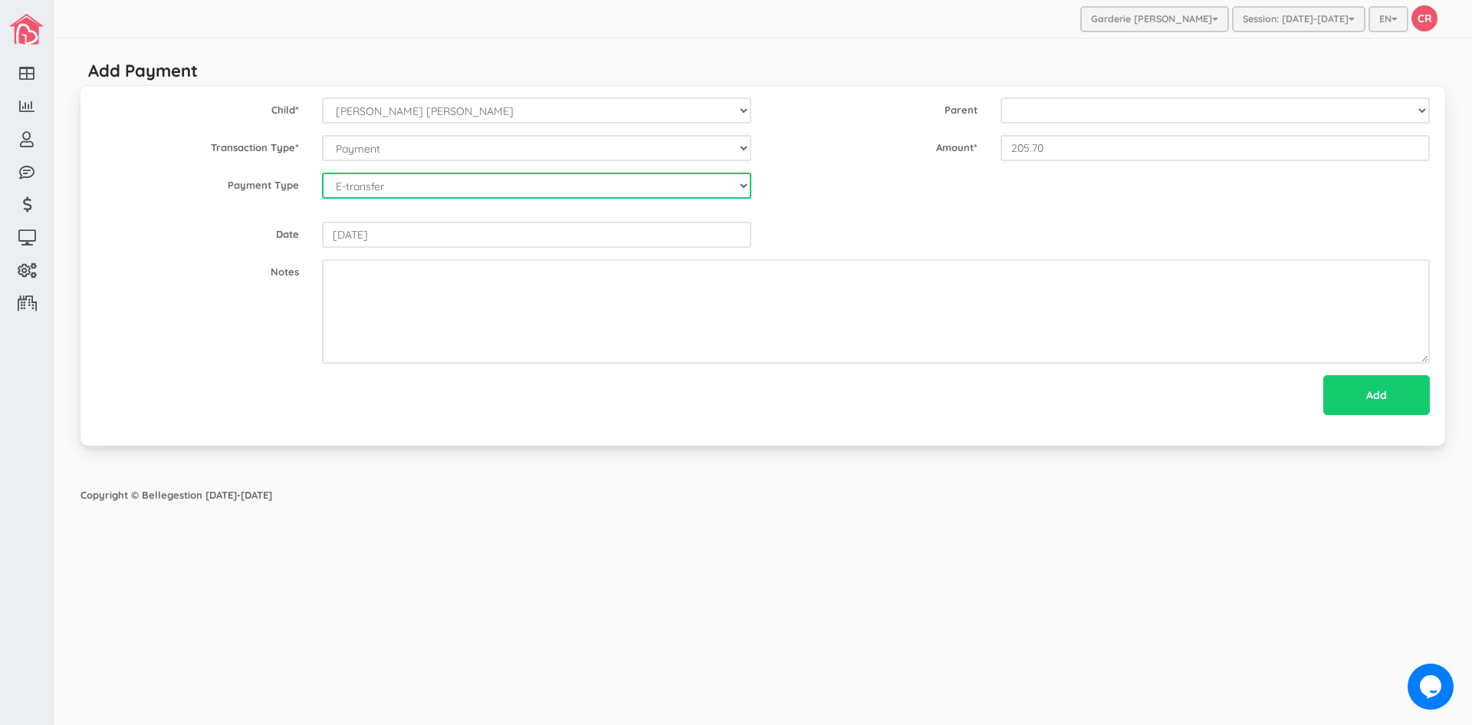
click at [735, 188] on select "--Select-- Cash Cheque Debit E-transfer" at bounding box center [536, 186] width 429 height 26
select select "ETransfer"
click at [322, 173] on select "--Select-- Cash Cheque Debit E-transfer" at bounding box center [536, 186] width 429 height 26
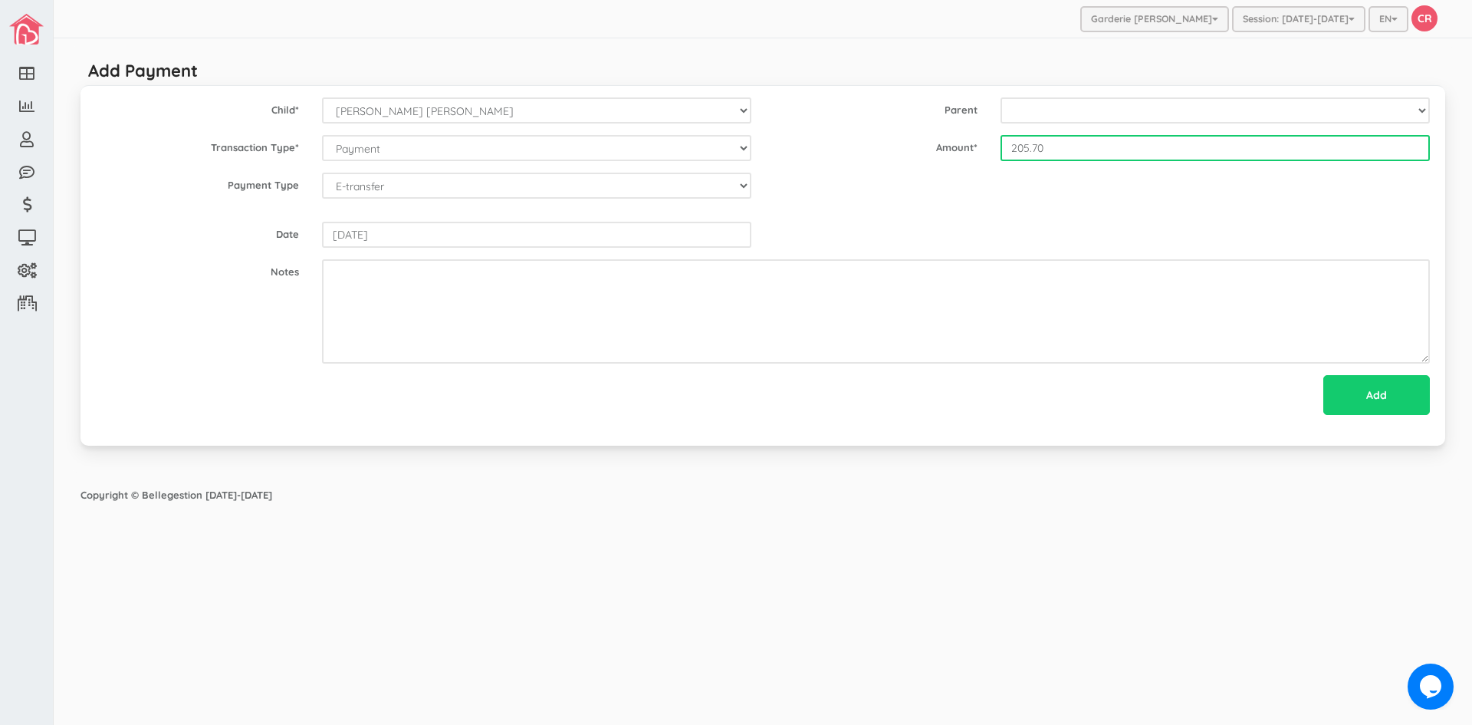
click at [1021, 143] on input "205.70" at bounding box center [1215, 148] width 429 height 26
type input "205.50"
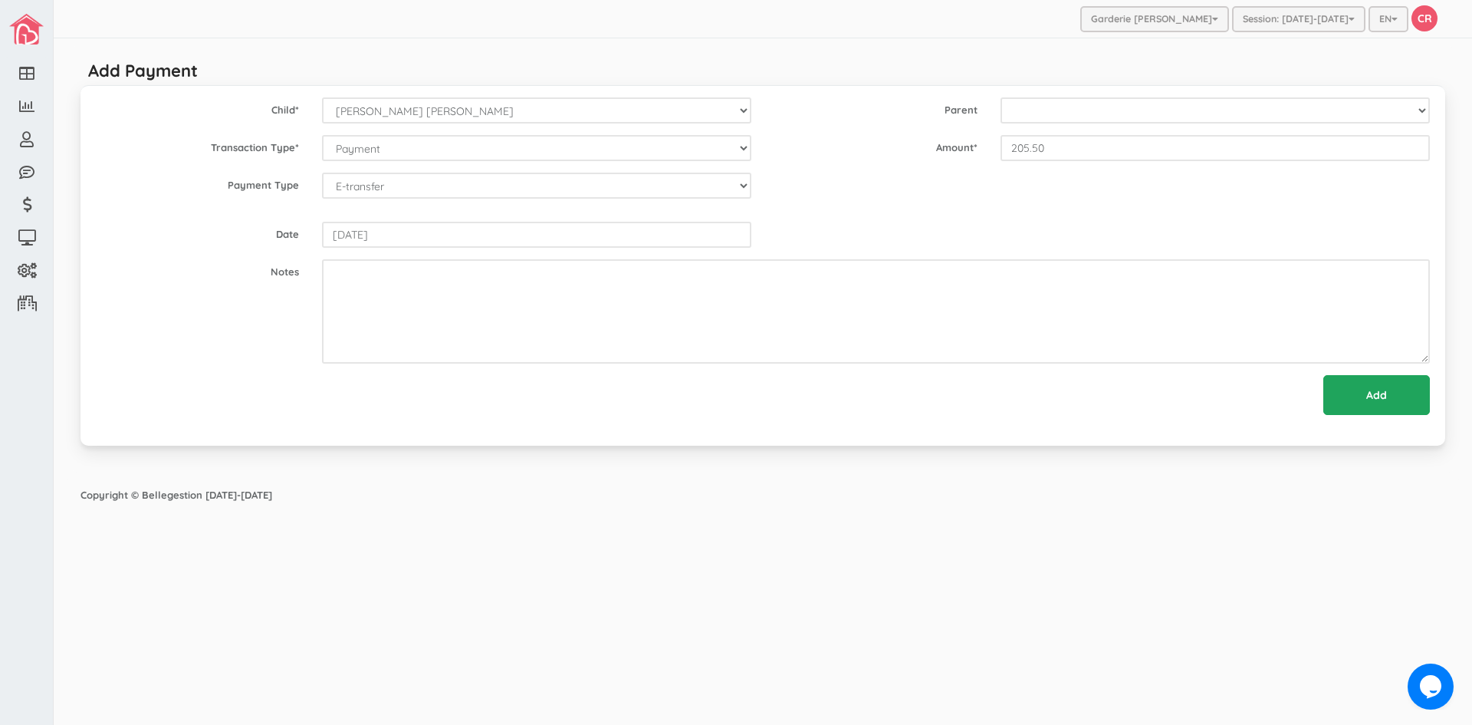
click at [1379, 399] on input "Add" at bounding box center [1377, 395] width 107 height 40
